Goal: Task Accomplishment & Management: Manage account settings

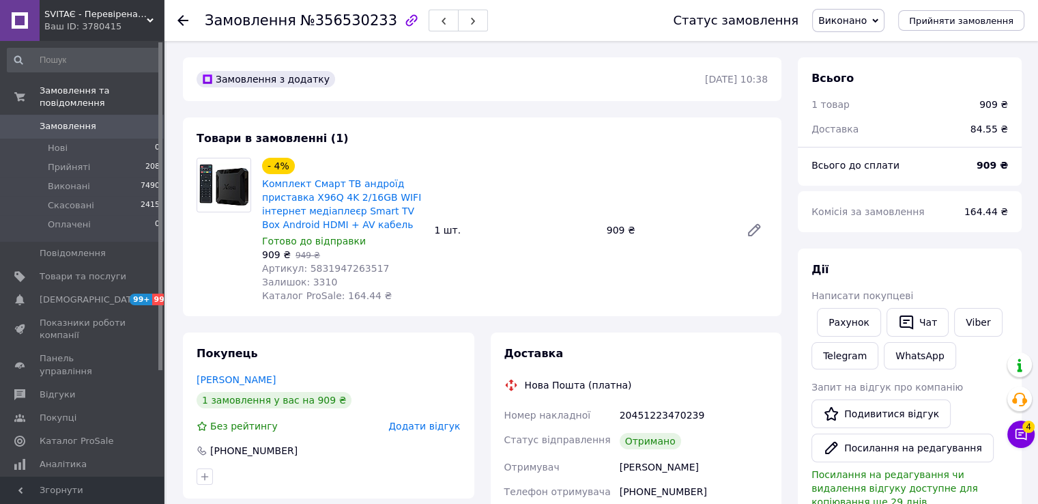
click at [332, 20] on span "№356530233" at bounding box center [348, 20] width 97 height 16
copy span "356530233"
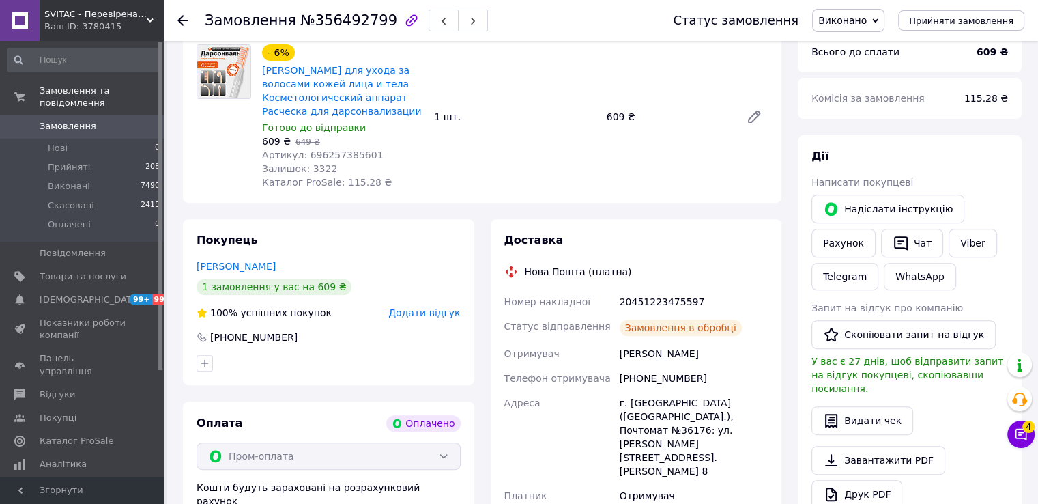
scroll to position [546, 0]
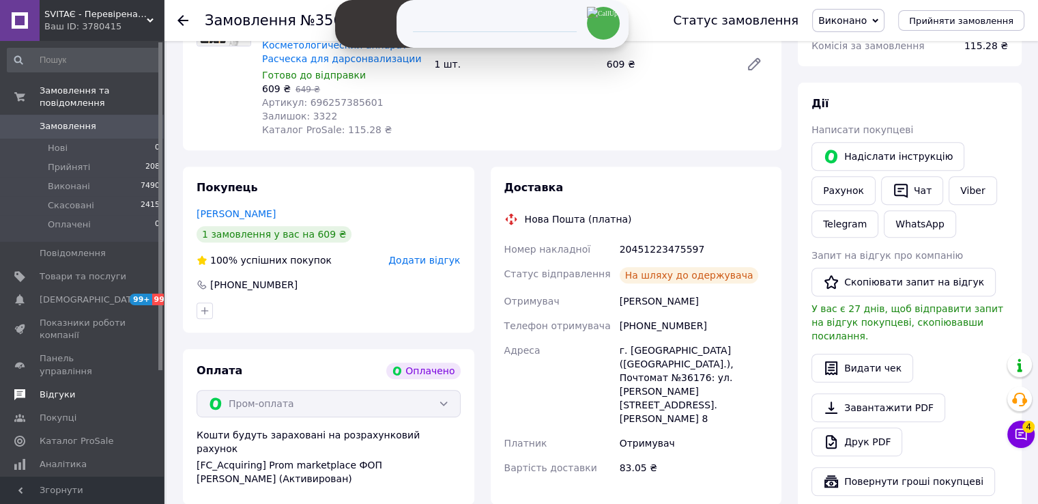
click at [76, 388] on span "Відгуки" at bounding box center [83, 394] width 87 height 12
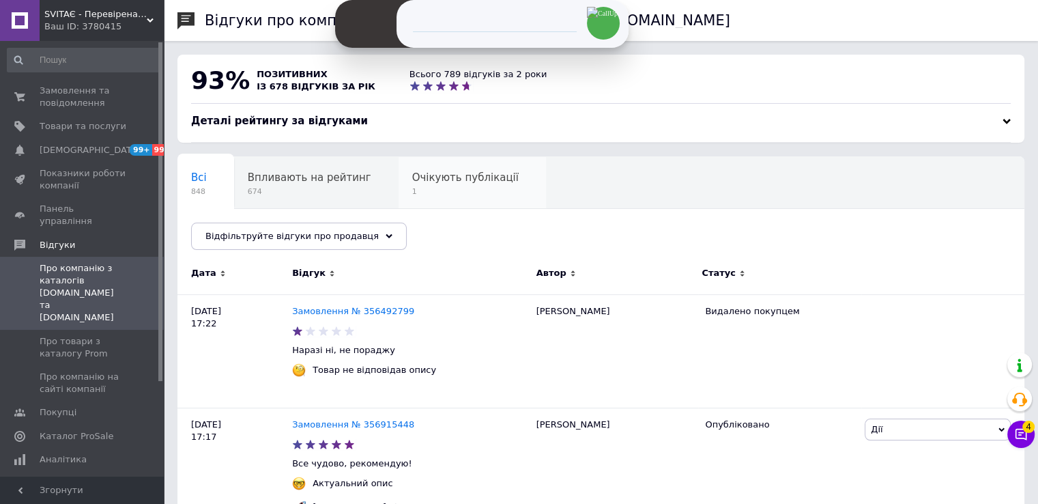
click at [421, 170] on div "Очікують публікації 1" at bounding box center [472, 183] width 147 height 52
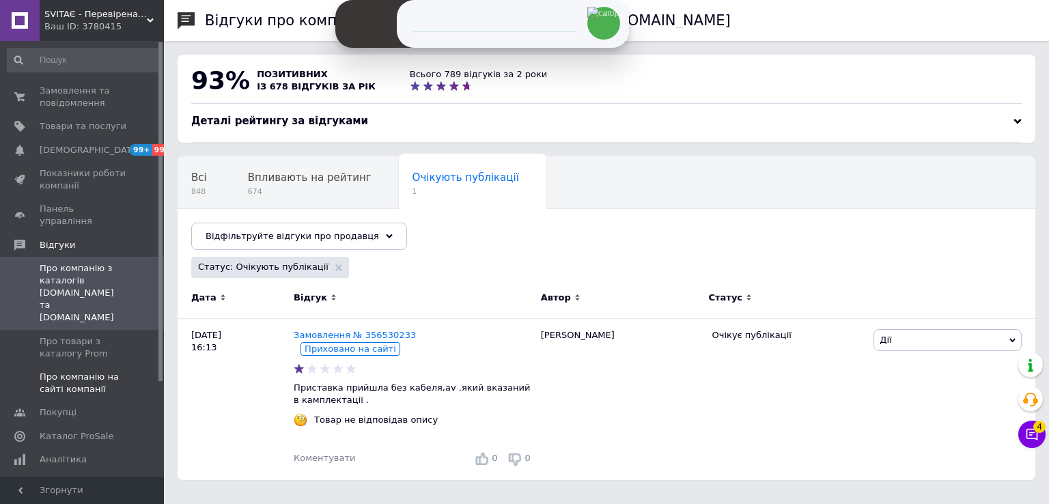
drag, startPoint x: 69, startPoint y: 339, endPoint x: 150, endPoint y: 339, distance: 81.2
click at [70, 371] on span "Про компанію на сайті компанії" at bounding box center [83, 383] width 87 height 25
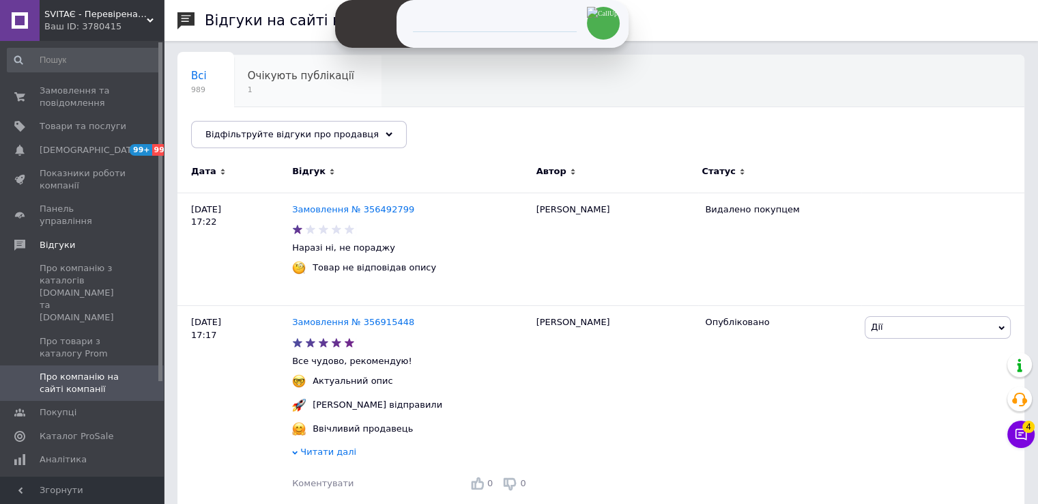
click at [289, 81] on span "Очікують публікації" at bounding box center [301, 76] width 106 height 12
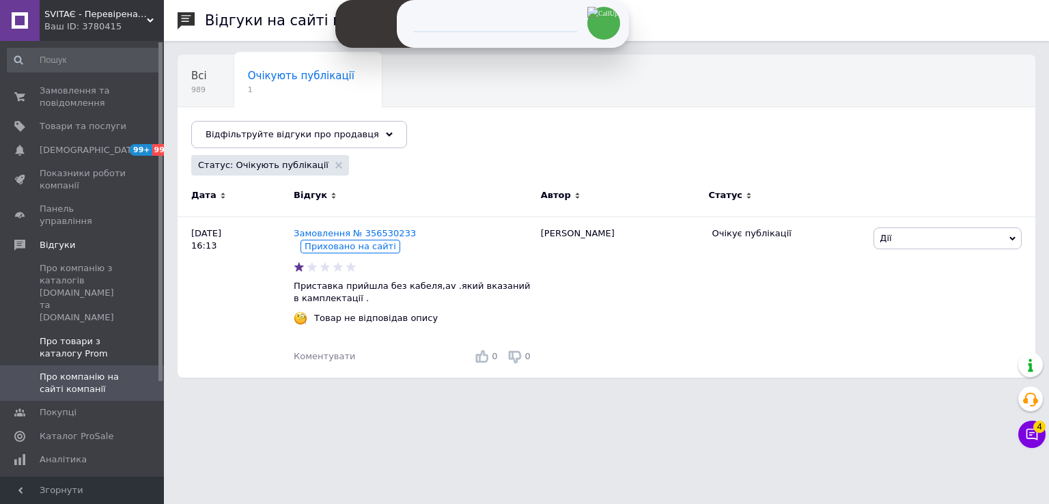
click at [91, 335] on span "Про товари з каталогу Prom" at bounding box center [83, 347] width 87 height 25
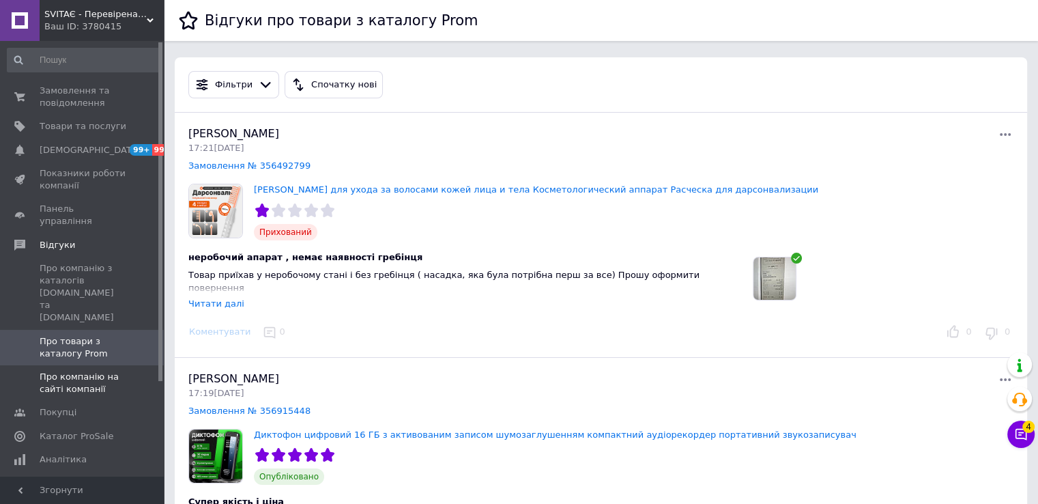
click at [86, 371] on span "Про компанію на сайті компанії" at bounding box center [83, 383] width 87 height 25
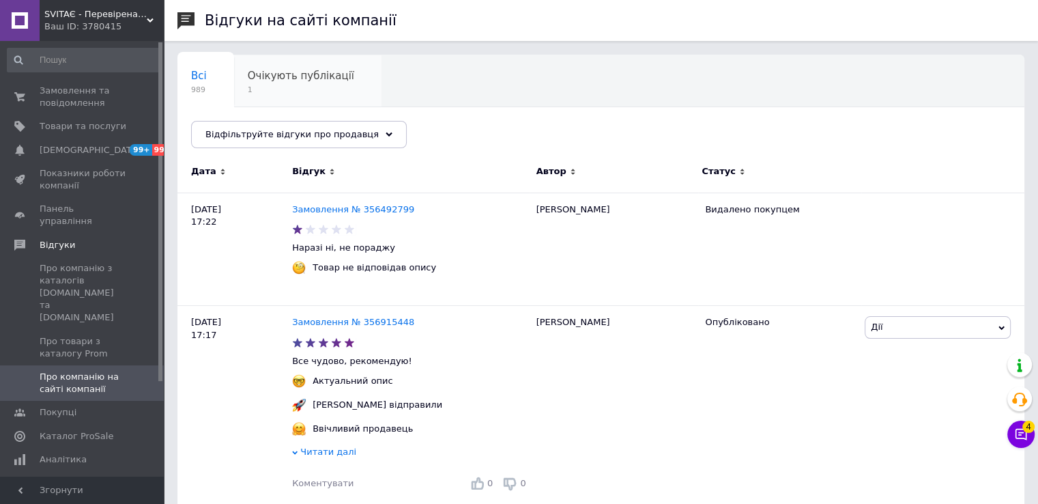
click at [303, 79] on span "Очікують публікації" at bounding box center [301, 76] width 106 height 12
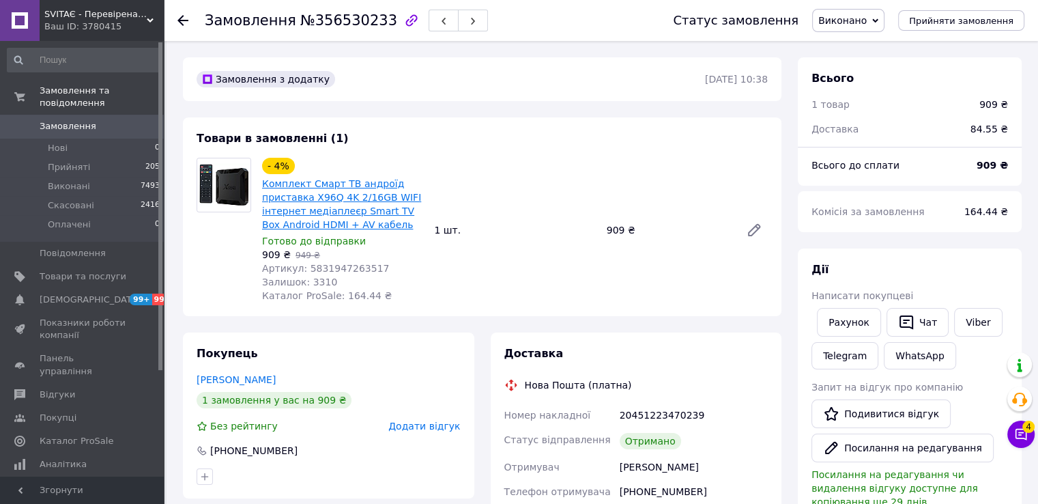
click at [347, 199] on link "Комплект Смарт ТВ андроїд приставка X96Q 4K 2/16GB WIFI інтернет медіаплеєр Sma…" at bounding box center [341, 204] width 159 height 52
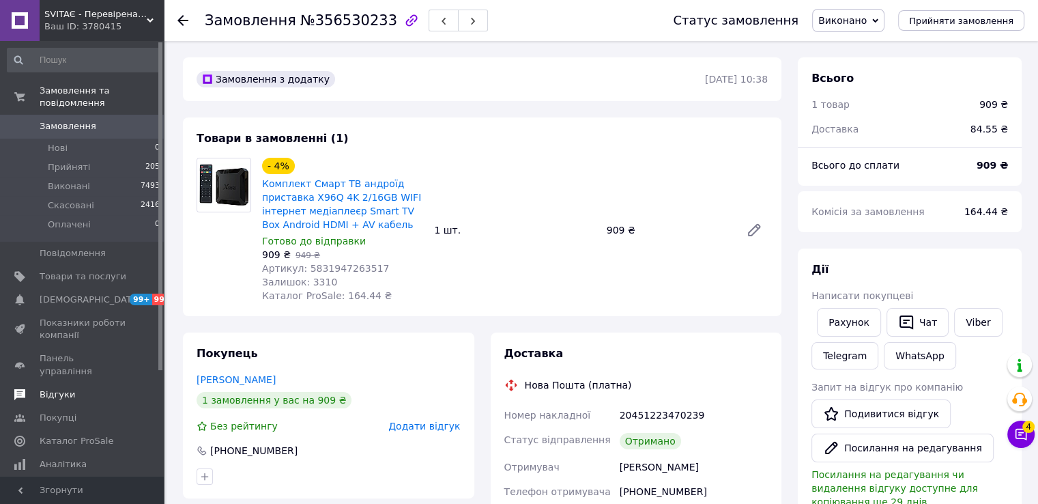
click at [74, 388] on span "Відгуки" at bounding box center [83, 394] width 87 height 12
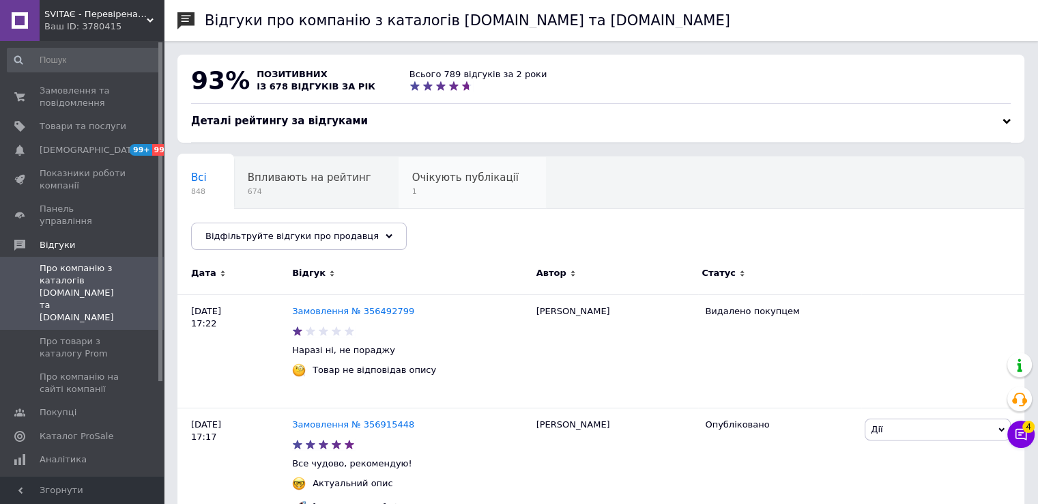
click at [423, 175] on span "Очікують публікації" at bounding box center [465, 177] width 106 height 12
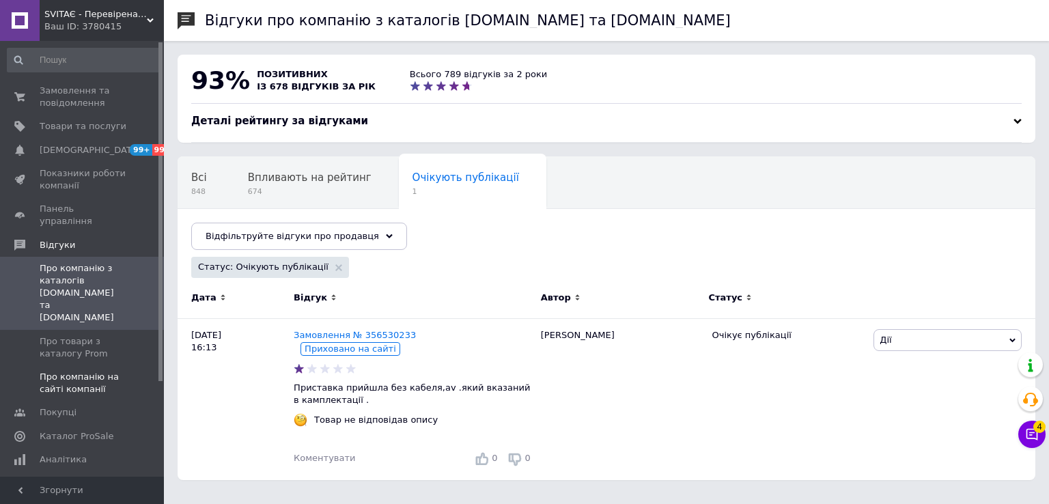
click at [97, 371] on span "Про компанію на сайті компанії" at bounding box center [83, 383] width 87 height 25
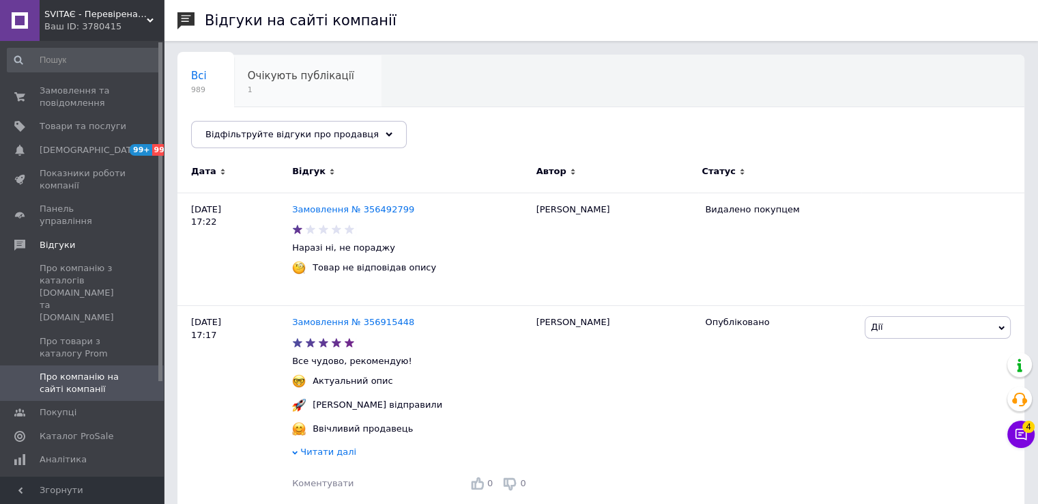
click at [287, 80] on span "Очікують публікації" at bounding box center [301, 76] width 106 height 12
